Goal: Task Accomplishment & Management: Manage account settings

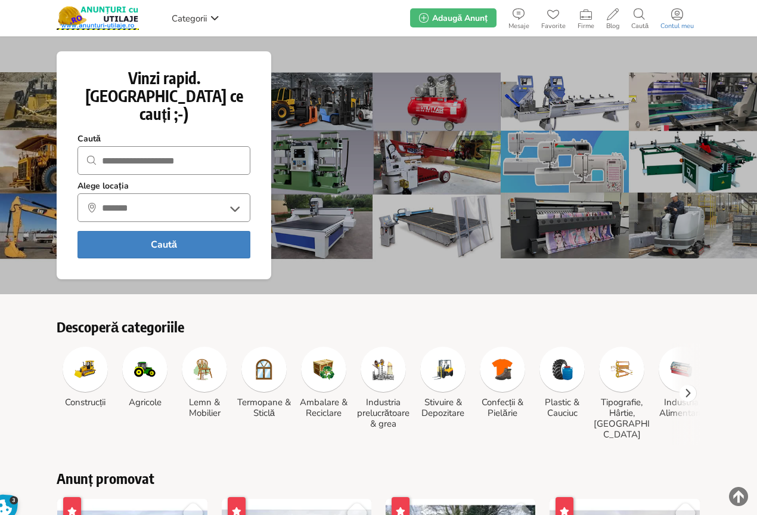
click at [680, 17] on icon at bounding box center [677, 14] width 12 height 12
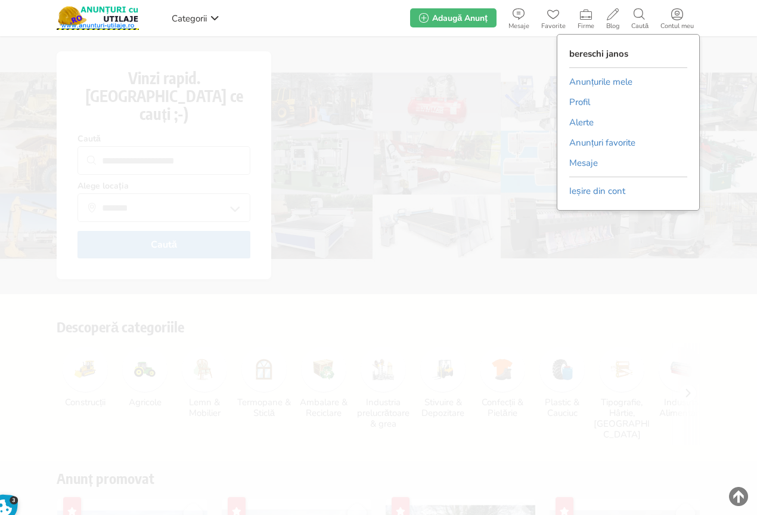
click at [597, 79] on link "Anunțurile mele" at bounding box center [600, 82] width 63 height 18
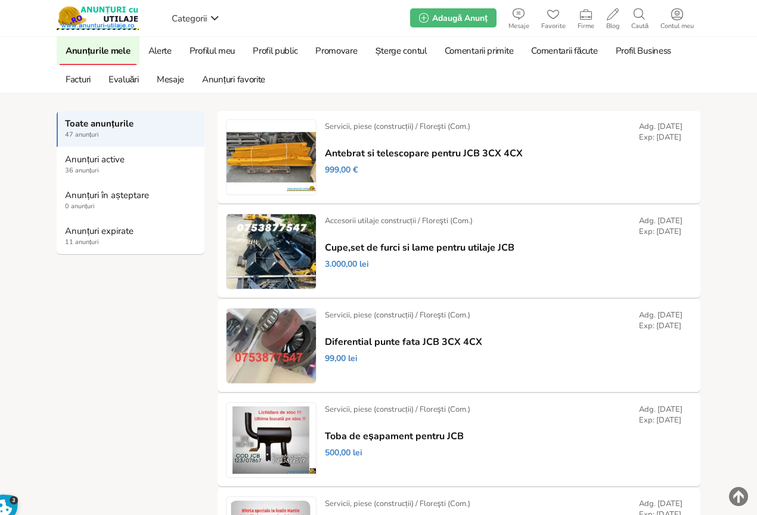
click at [87, 237] on link "Anunțuri expirate 11 anunțuri" at bounding box center [131, 236] width 148 height 36
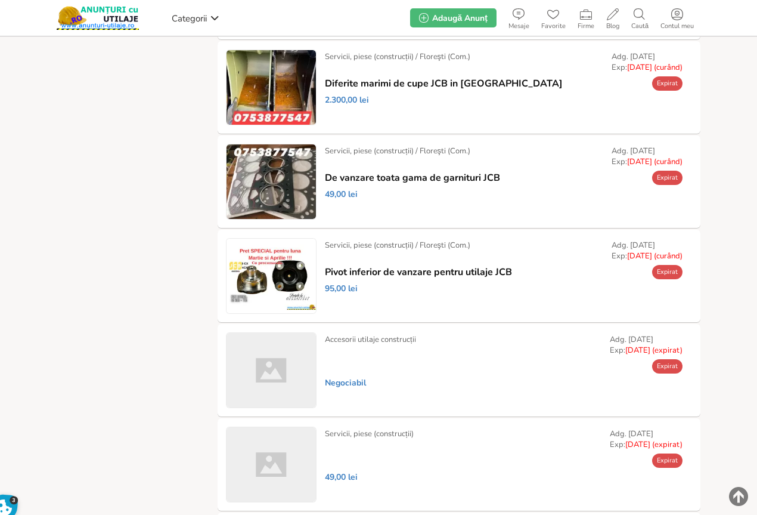
scroll to position [358, 0]
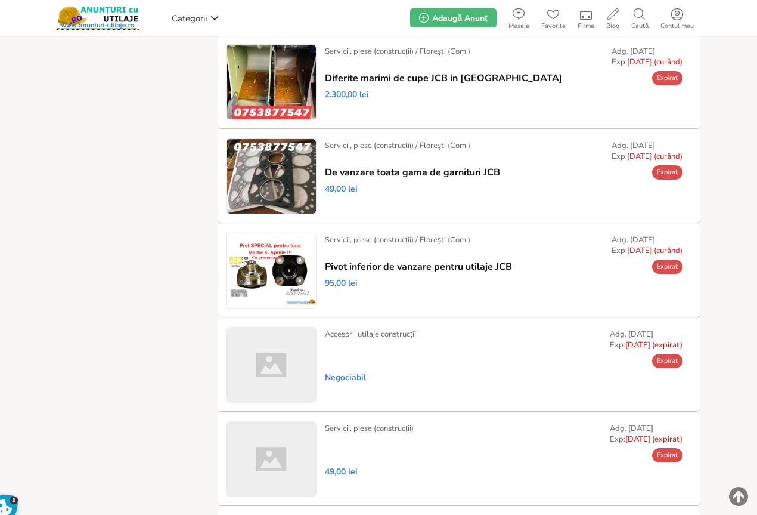
click at [0, 0] on link "Prelungește" at bounding box center [0, 0] width 0 height 0
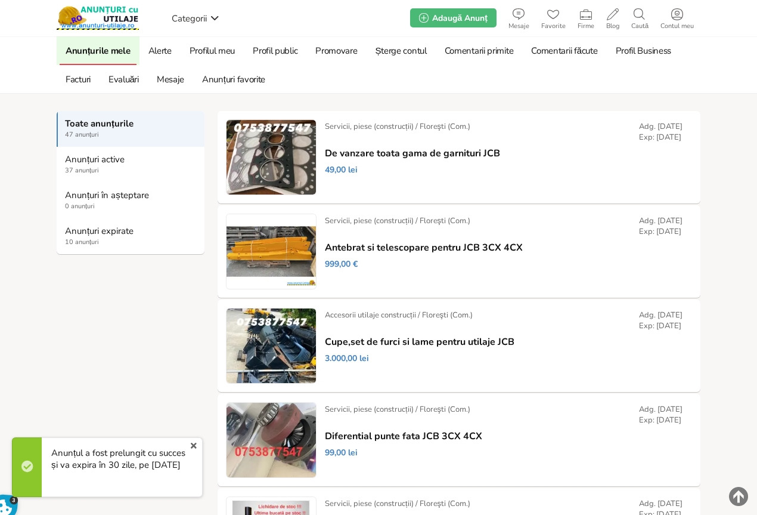
click at [93, 233] on strong "Anunțuri expirate" at bounding box center [131, 230] width 132 height 11
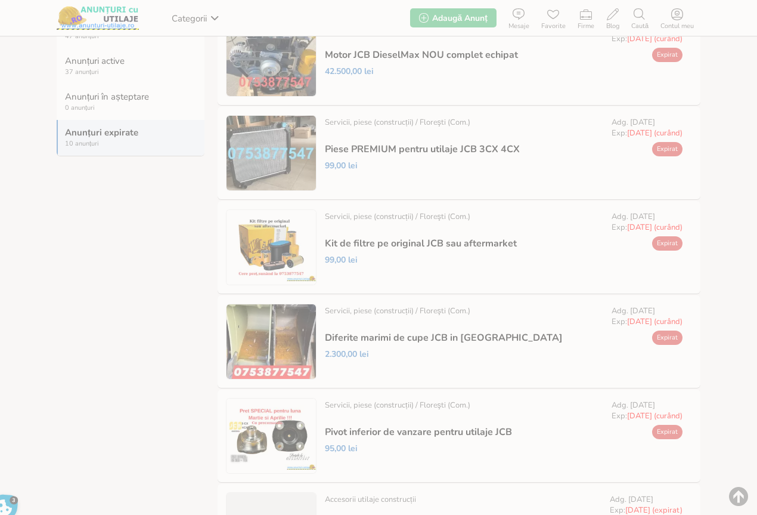
scroll to position [119, 0]
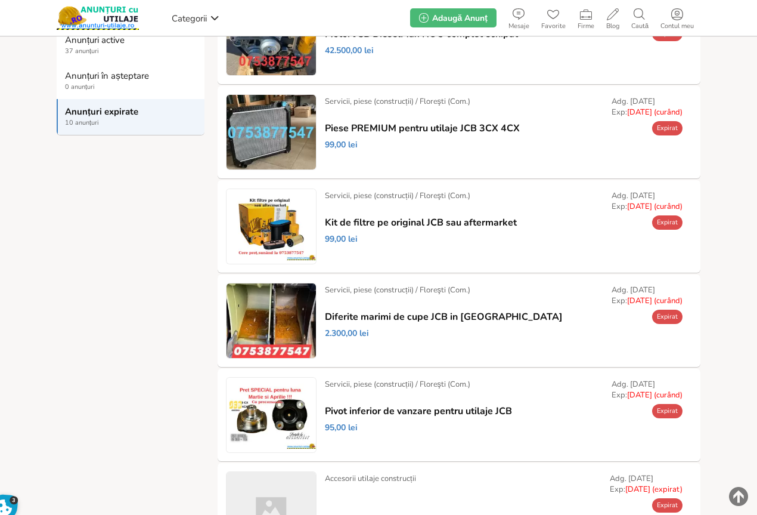
click at [0, 0] on link "Prelungește" at bounding box center [0, 0] width 0 height 0
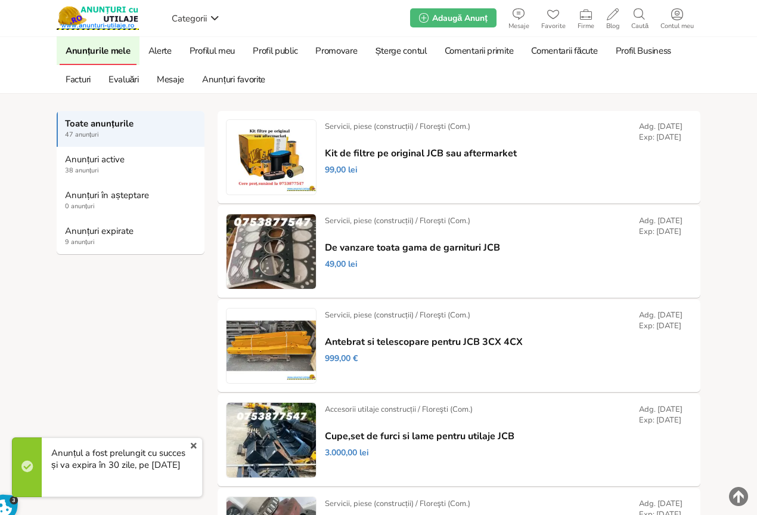
click at [86, 236] on strong "Anunțuri expirate" at bounding box center [131, 230] width 132 height 11
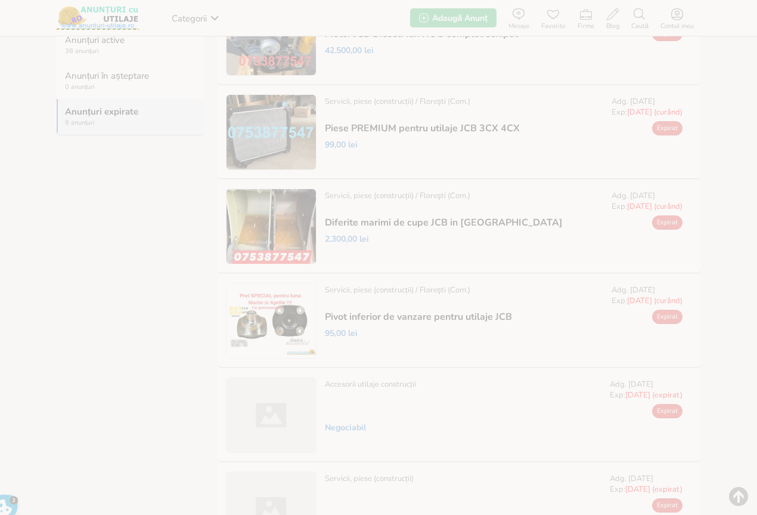
scroll to position [60, 0]
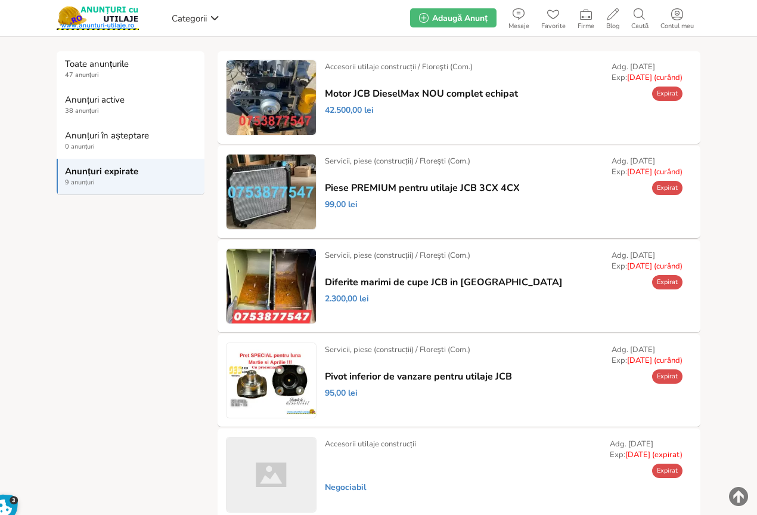
click at [0, 0] on link "Prelungește" at bounding box center [0, 0] width 0 height 0
